Goal: Task Accomplishment & Management: Manage account settings

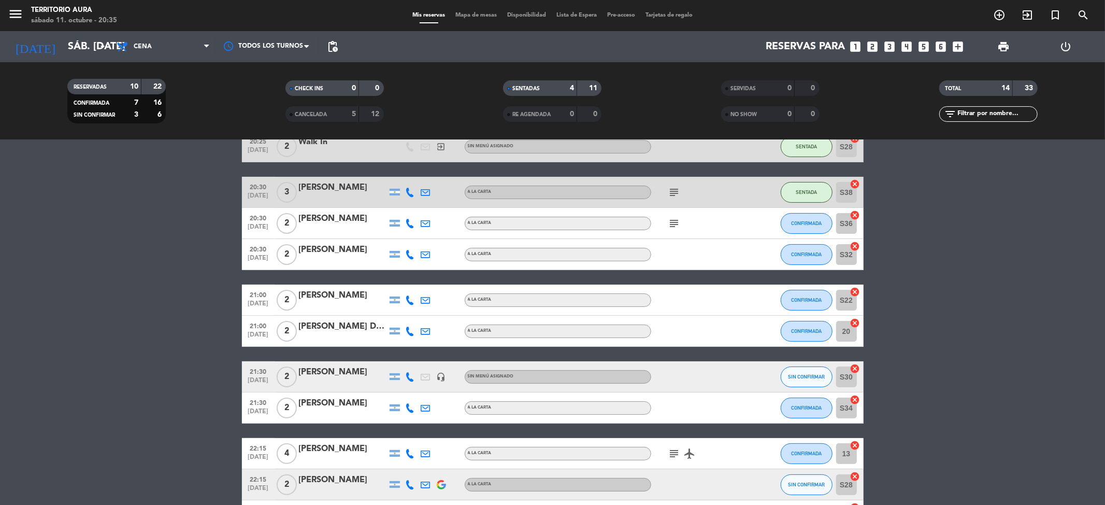
scroll to position [185, 0]
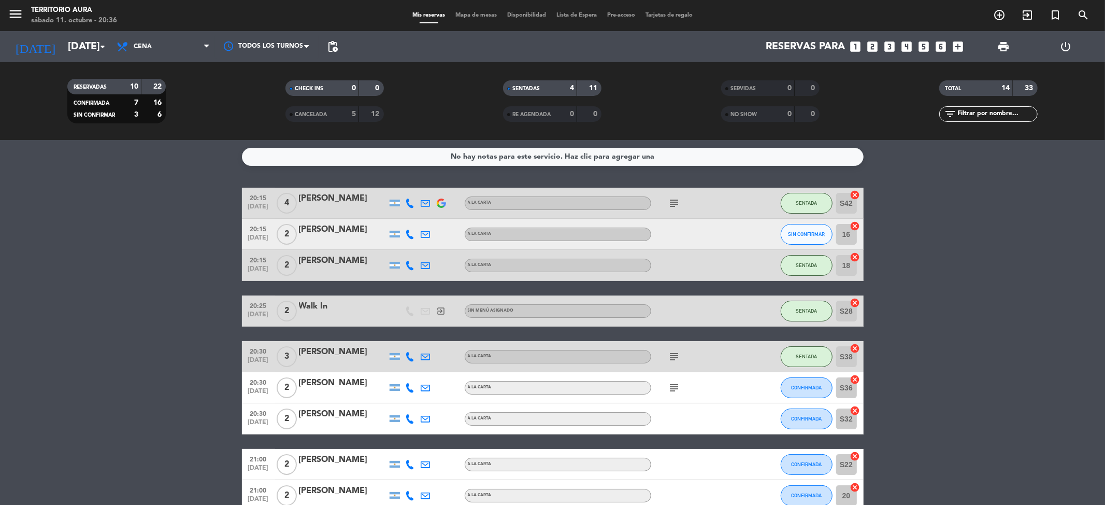
click at [106, 272] on bookings-row "20:15 oct. 11 4 Enrique Pavesi A LA CARTA subject SENTADA S42 cancel 20:15 oct.…" at bounding box center [552, 442] width 1105 height 508
click at [146, 299] on bookings-row "20:15 oct. 11 4 Enrique Pavesi A LA CARTA subject SENTADA S42 cancel 20:15 oct.…" at bounding box center [552, 442] width 1105 height 508
click at [803, 244] on button "SIN CONFIRMAR" at bounding box center [807, 234] width 52 height 21
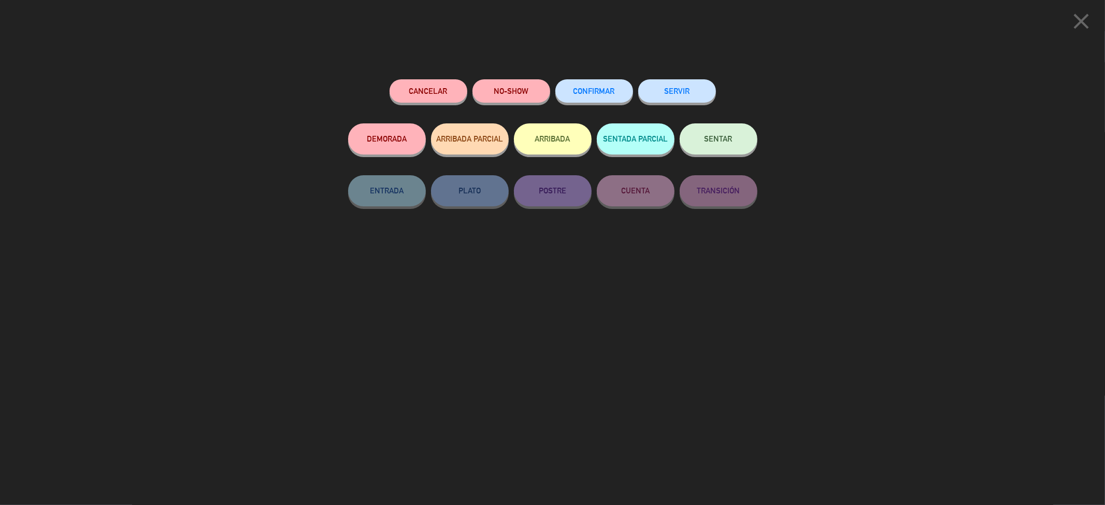
click at [599, 84] on button "CONFIRMAR" at bounding box center [595, 90] width 78 height 23
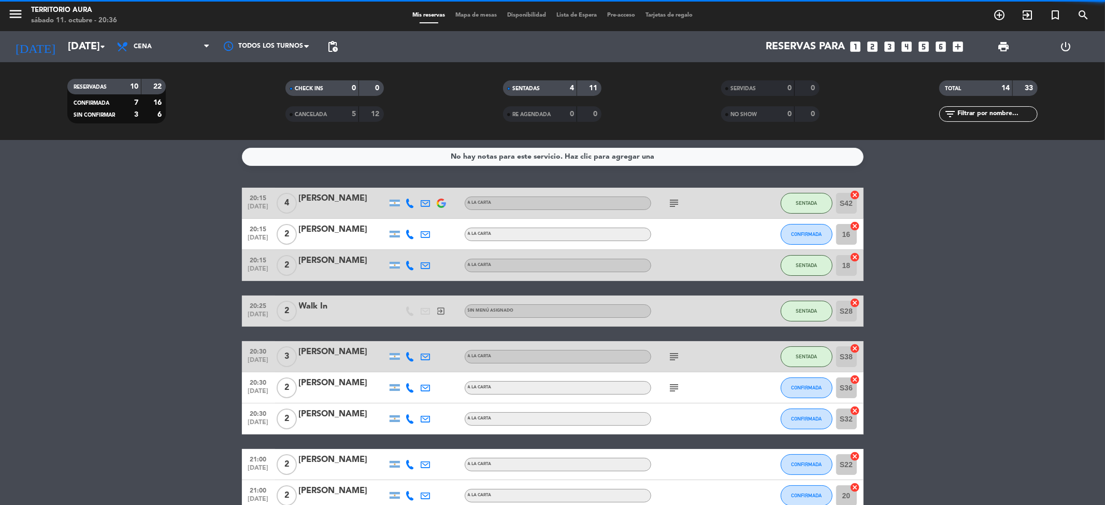
click at [958, 327] on bookings-row "20:15 oct. 11 4 Enrique Pavesi A LA CARTA subject SENTADA S42 cancel 20:15 oct.…" at bounding box center [552, 442] width 1105 height 508
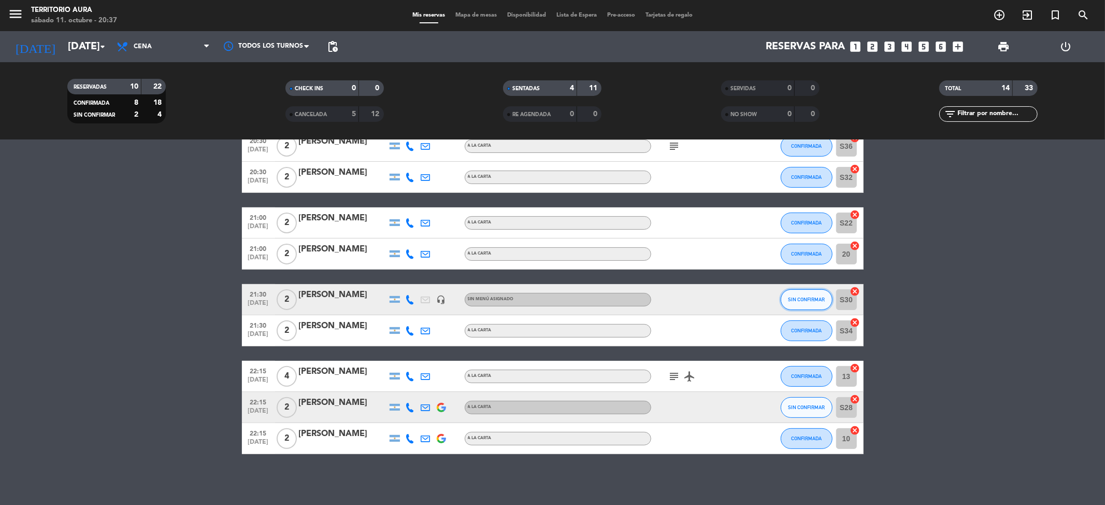
click at [792, 301] on span "SIN CONFIRMAR" at bounding box center [806, 299] width 37 height 6
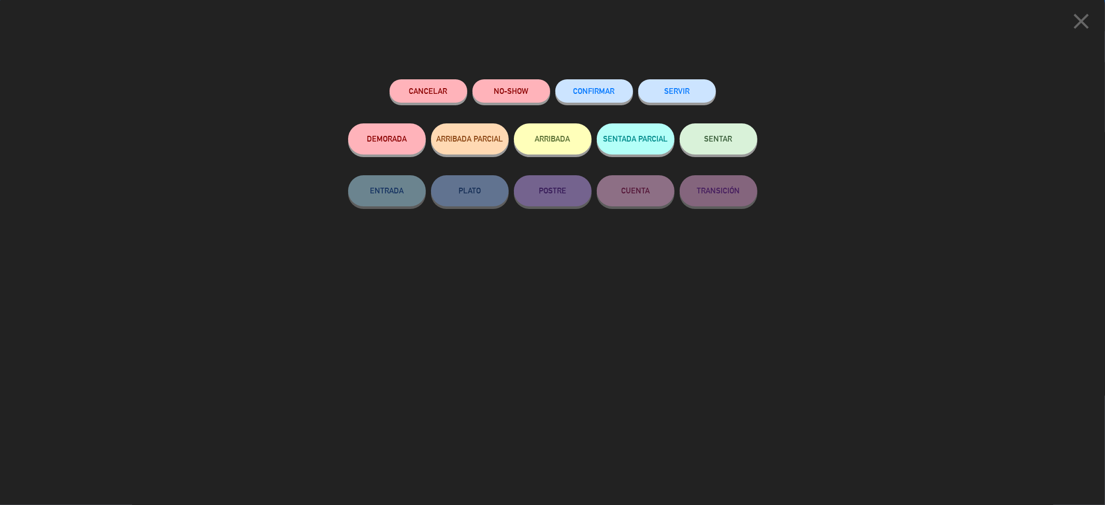
click at [609, 94] on span "CONFIRMAR" at bounding box center [594, 91] width 41 height 9
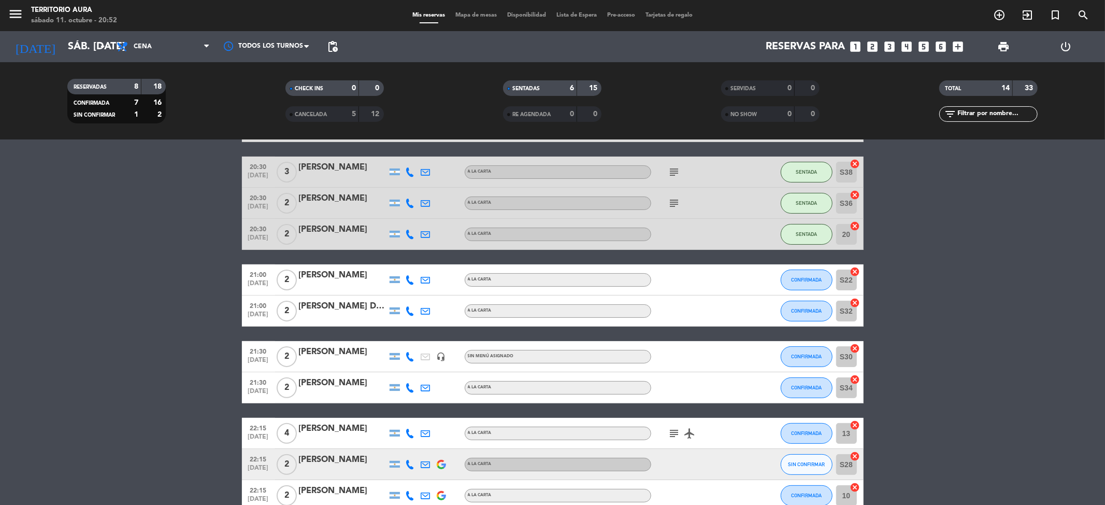
scroll to position [242, 0]
